Goal: Task Accomplishment & Management: Manage account settings

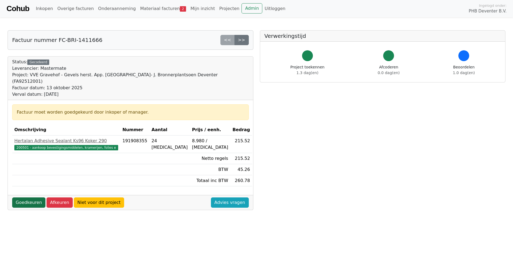
click at [31, 197] on link "Goedkeuren" at bounding box center [28, 202] width 33 height 10
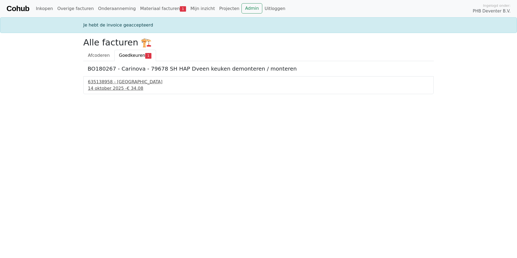
click at [112, 83] on div "635138958 - Technische Unie" at bounding box center [258, 82] width 341 height 6
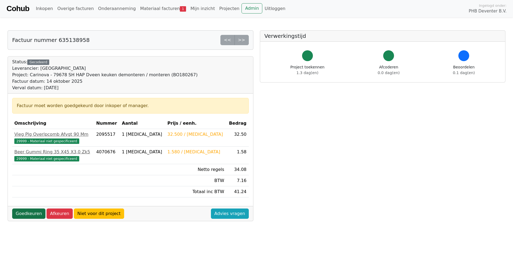
click at [24, 213] on link "Goedkeuren" at bounding box center [28, 214] width 33 height 10
